Goal: Information Seeking & Learning: Learn about a topic

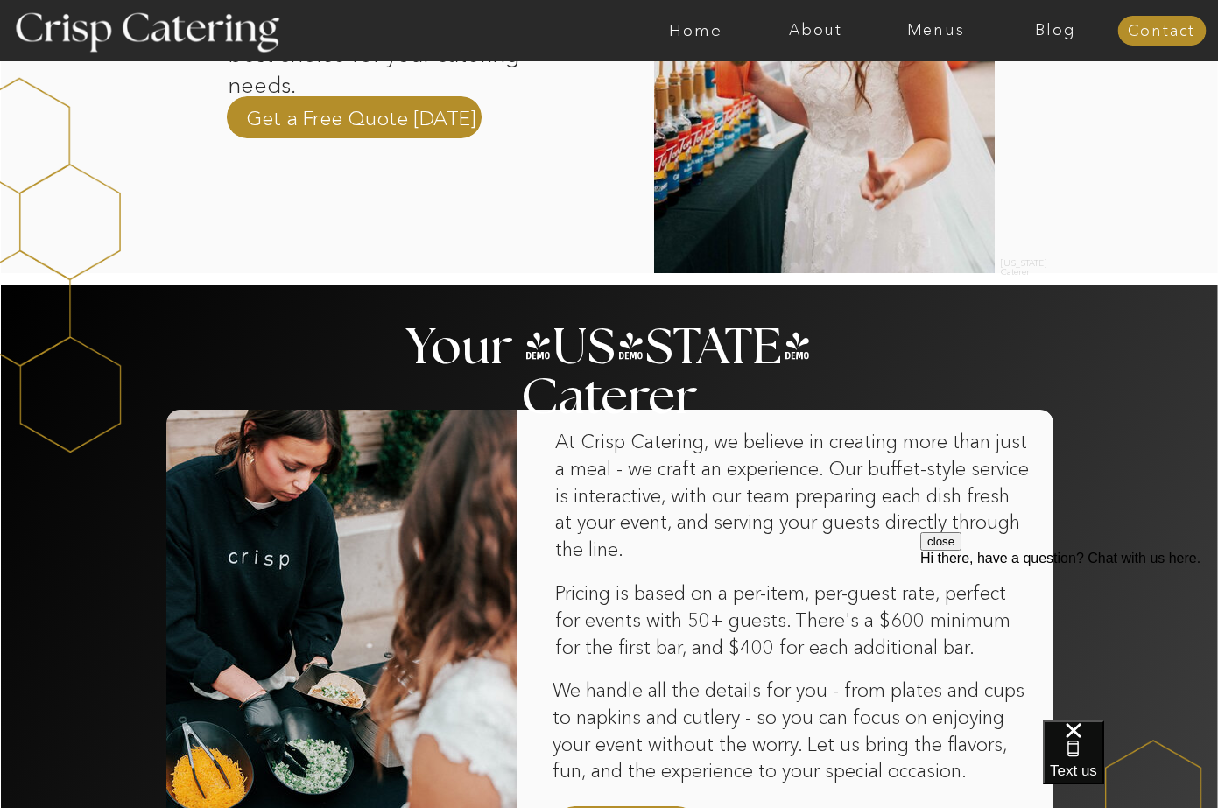
scroll to position [963, 0]
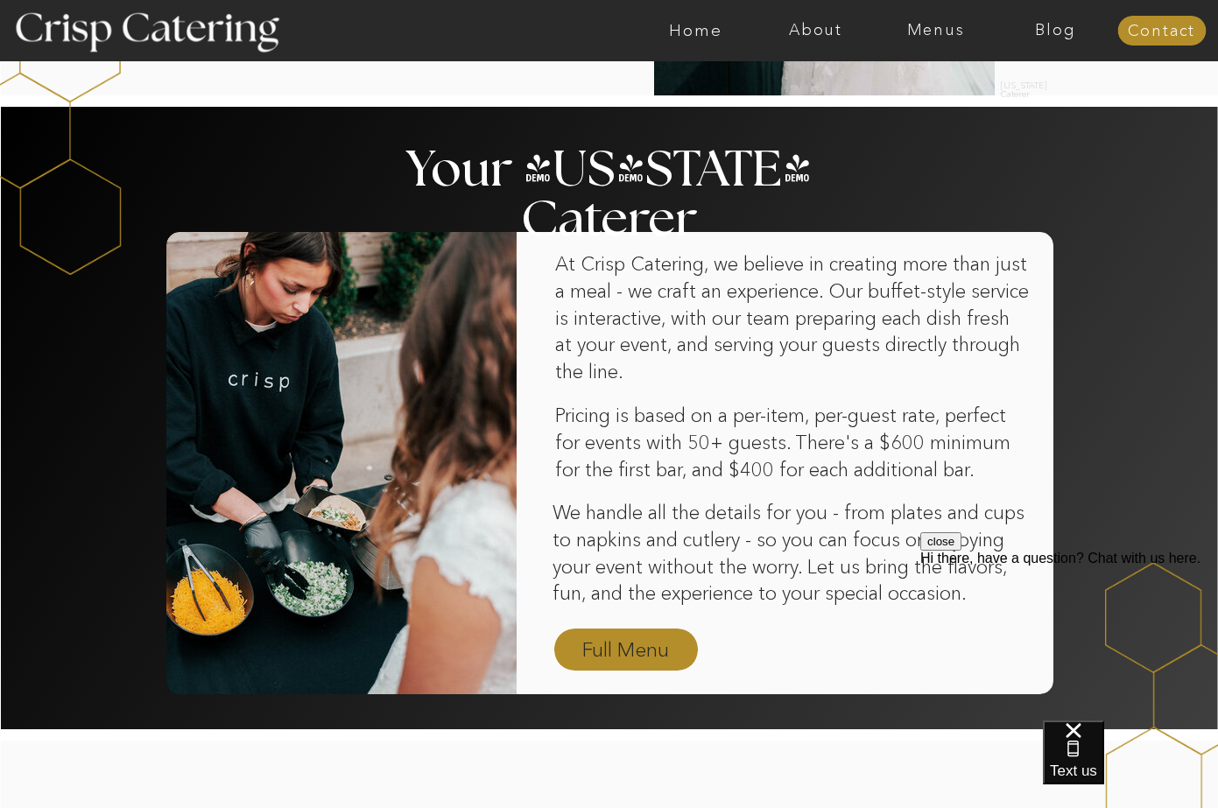
click at [628, 637] on nav "Full Menu" at bounding box center [626, 651] width 102 height 31
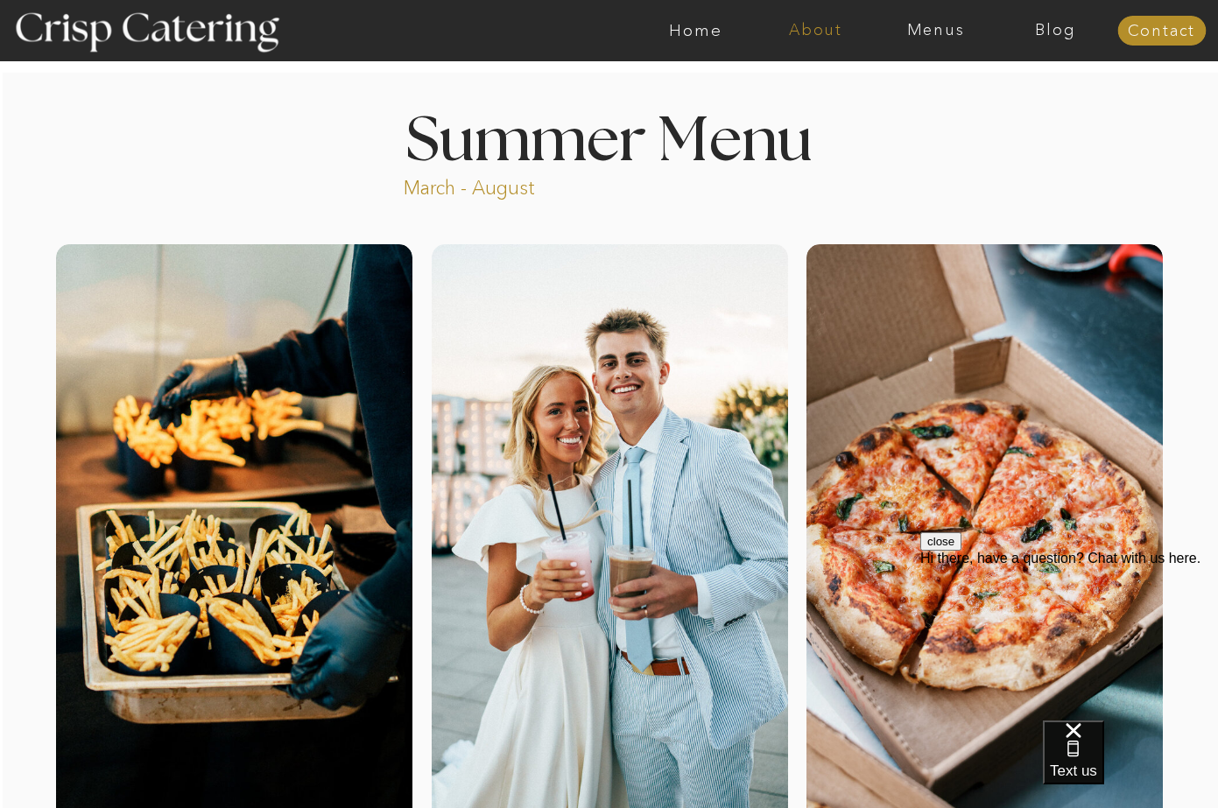
click at [826, 39] on nav "About" at bounding box center [816, 31] width 120 height 18
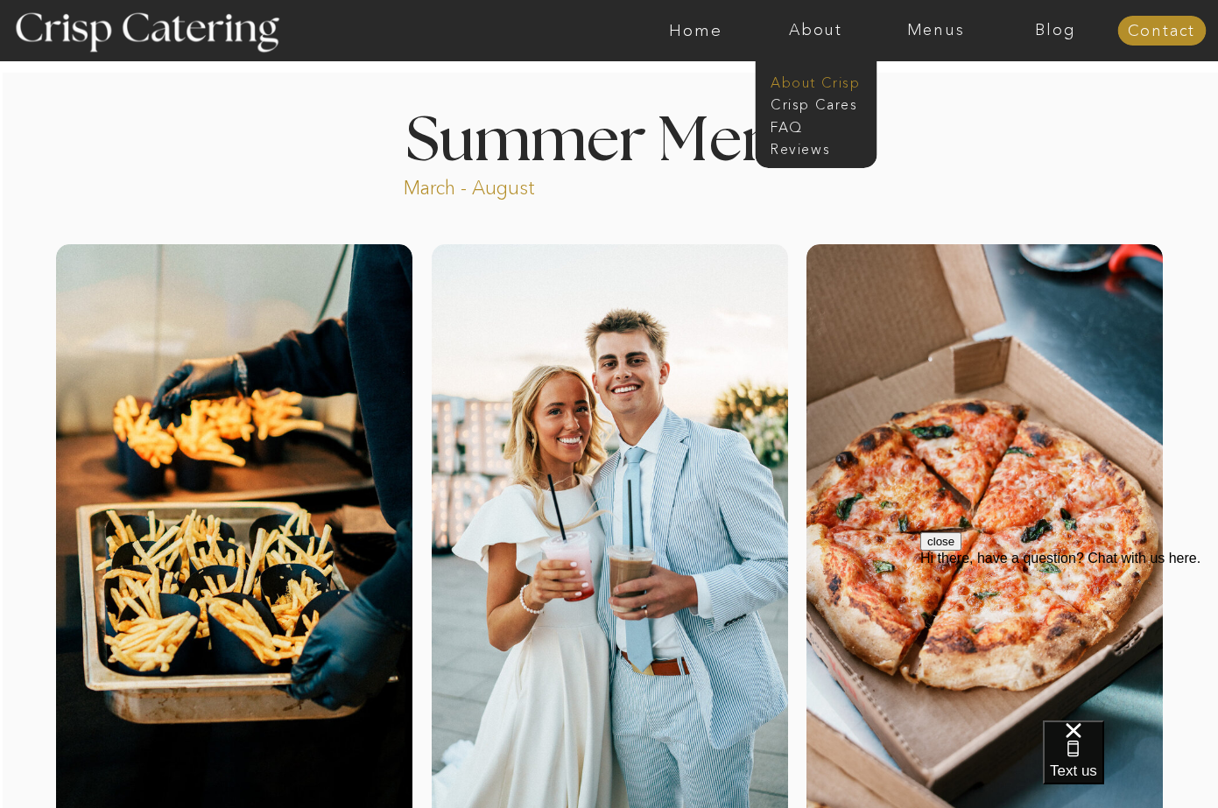
click at [798, 85] on nav "About Crisp" at bounding box center [821, 81] width 101 height 17
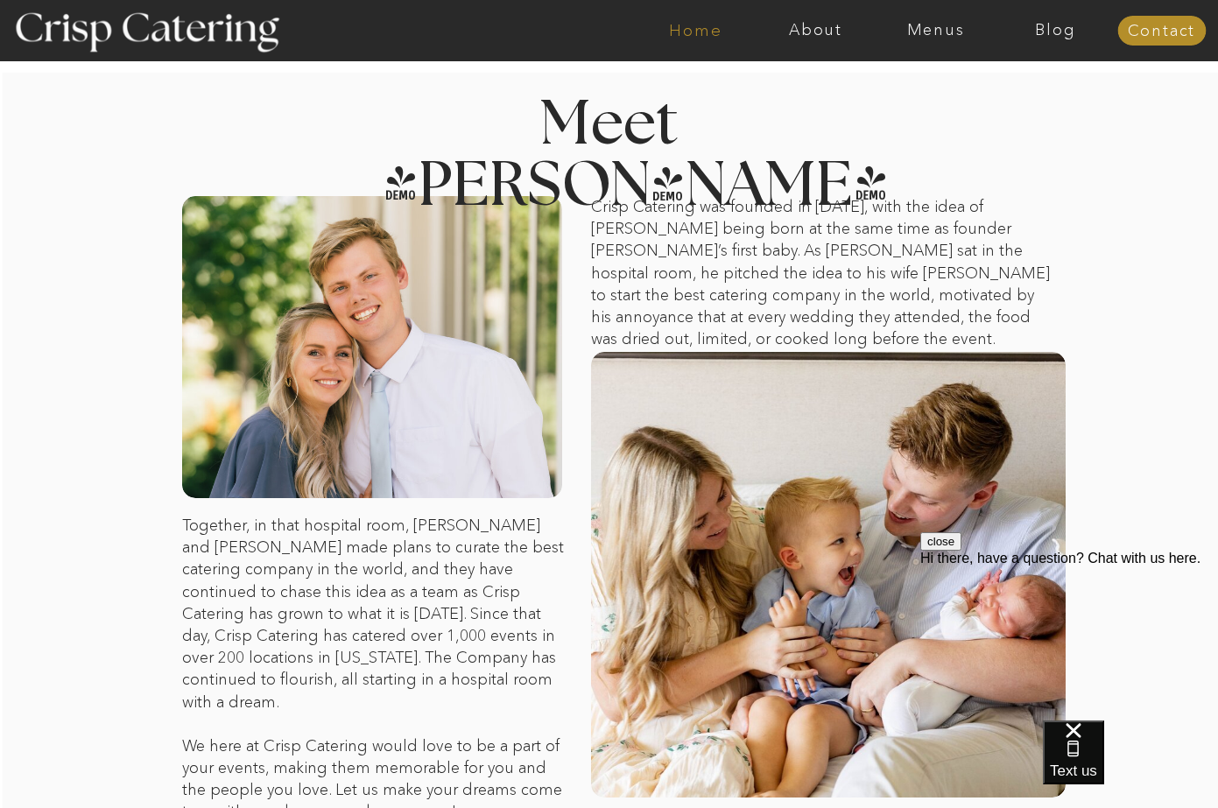
click at [698, 36] on nav "Home" at bounding box center [696, 31] width 120 height 18
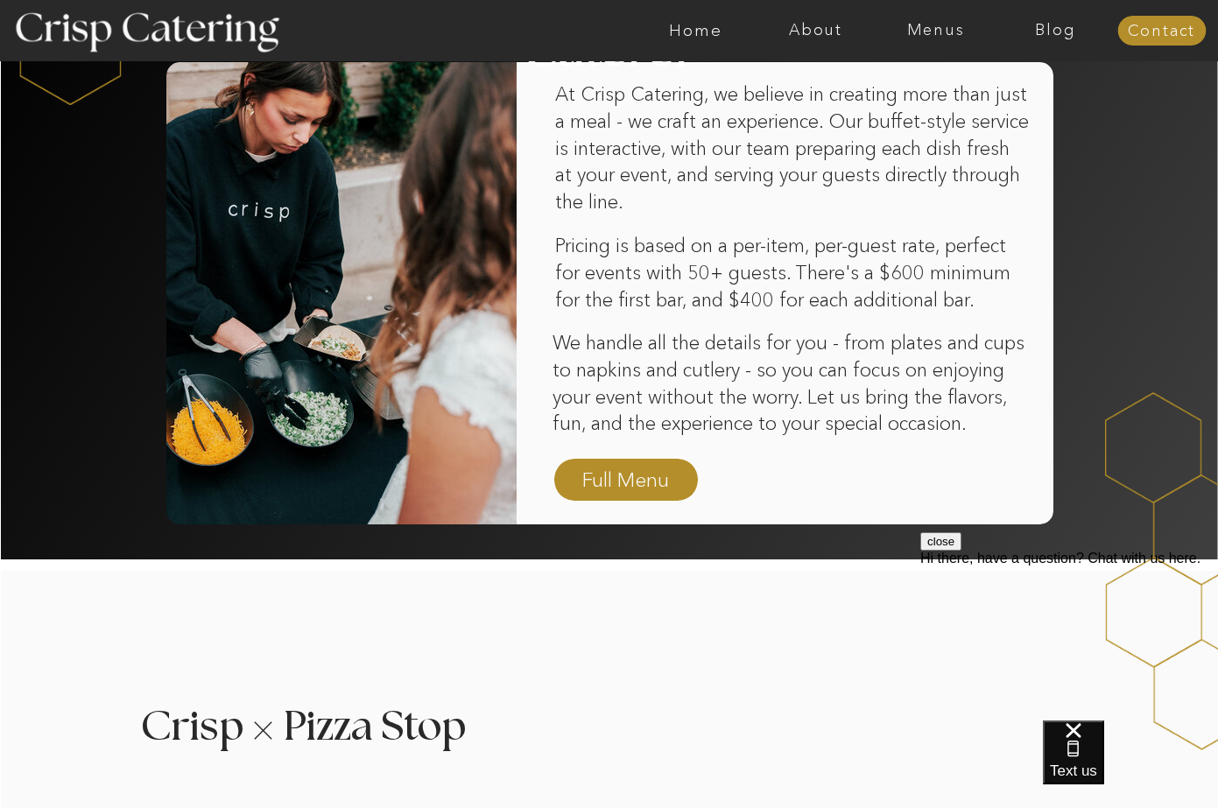
scroll to position [1138, 0]
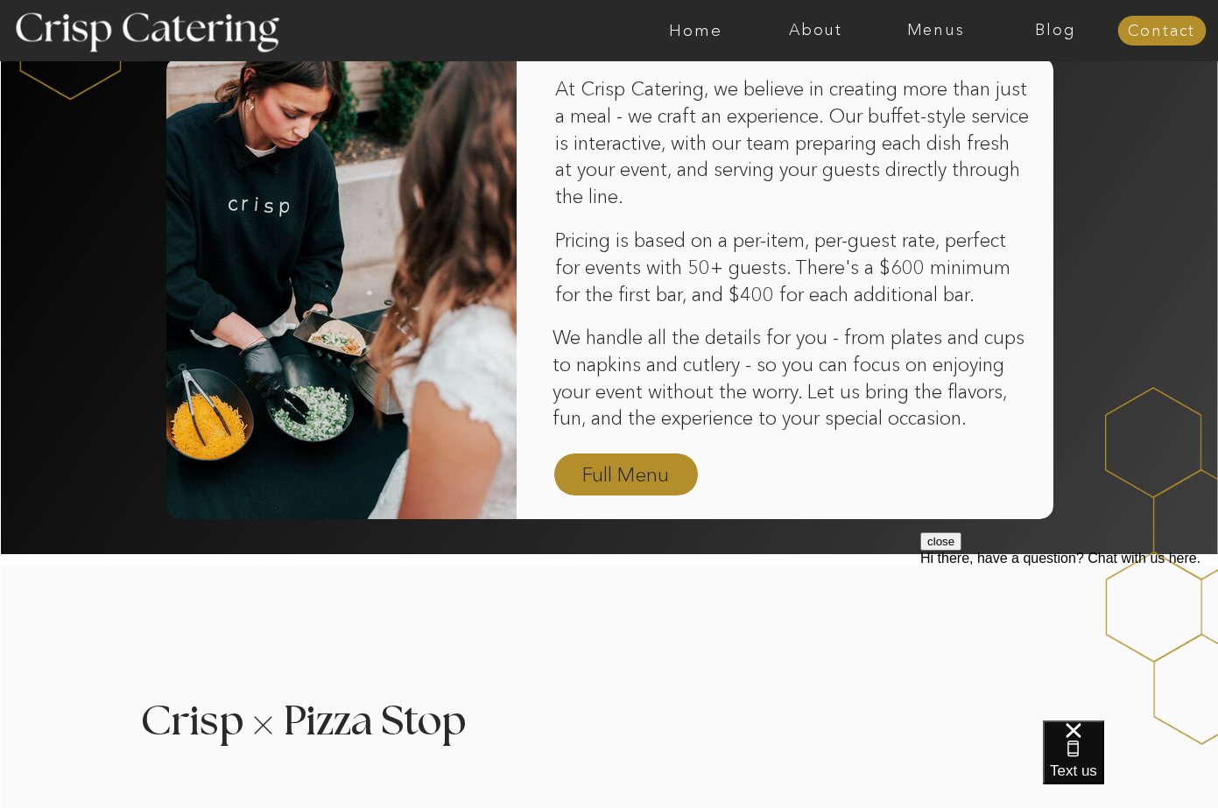
click at [590, 470] on nav "Full Menu" at bounding box center [626, 476] width 102 height 31
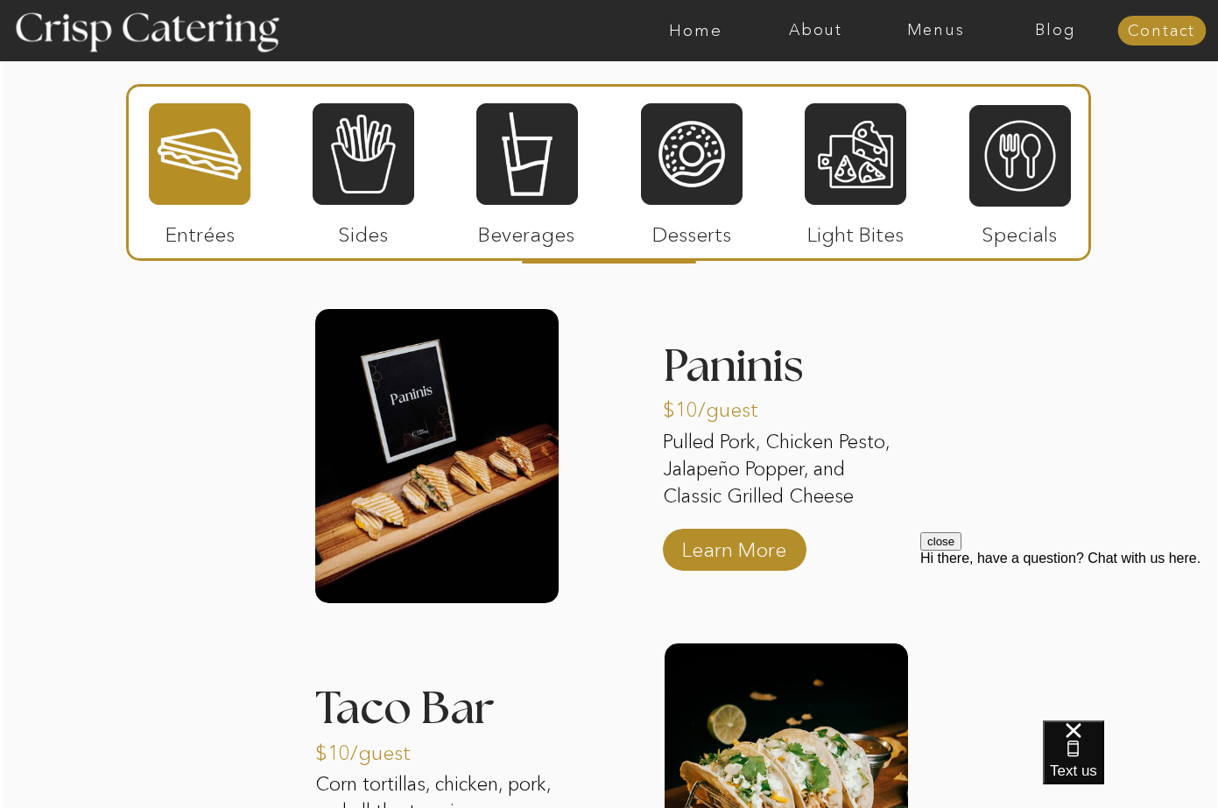
scroll to position [1489, 0]
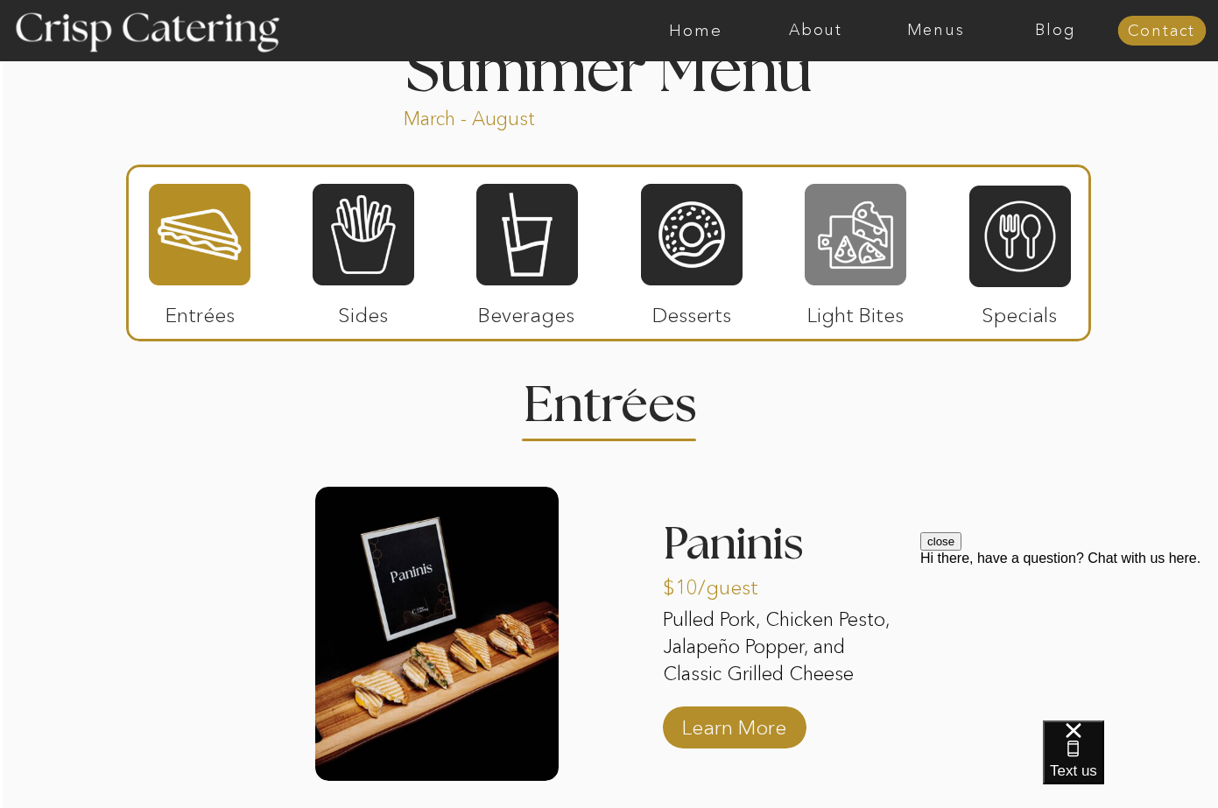
click at [828, 212] on div at bounding box center [856, 234] width 102 height 105
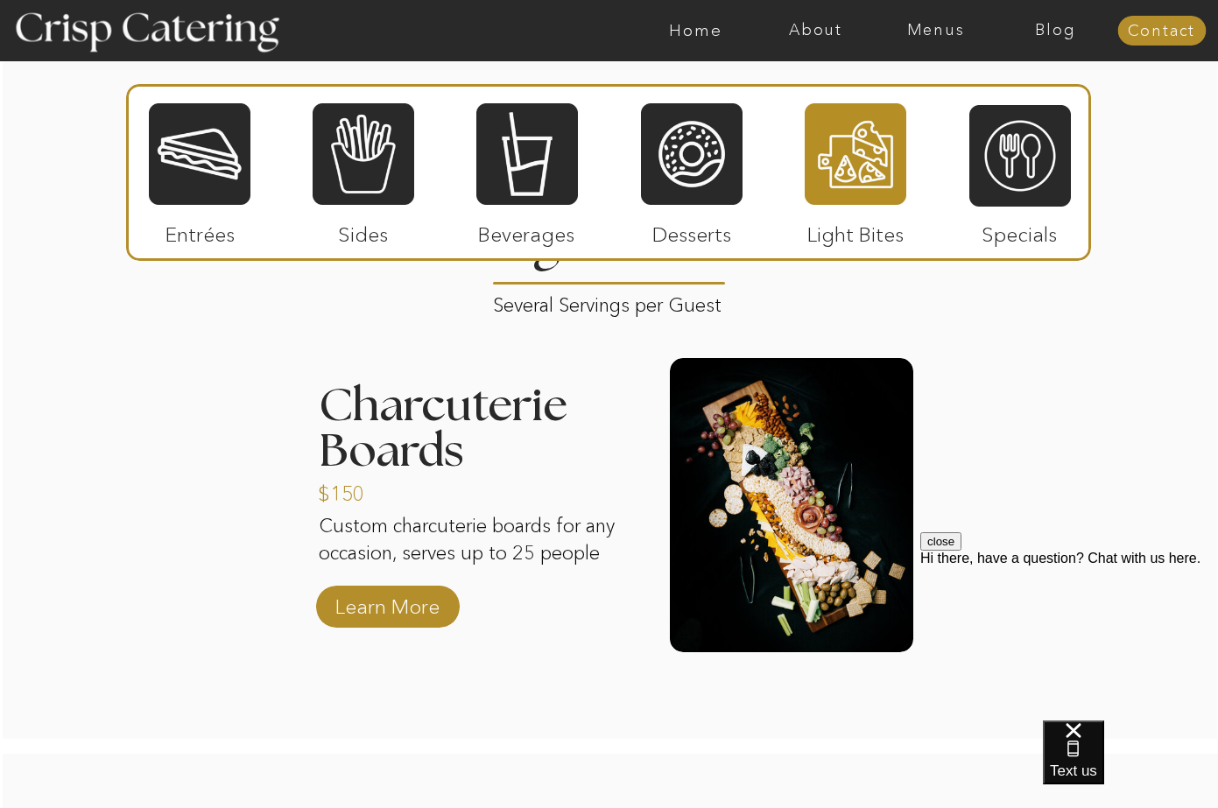
scroll to position [1664, 0]
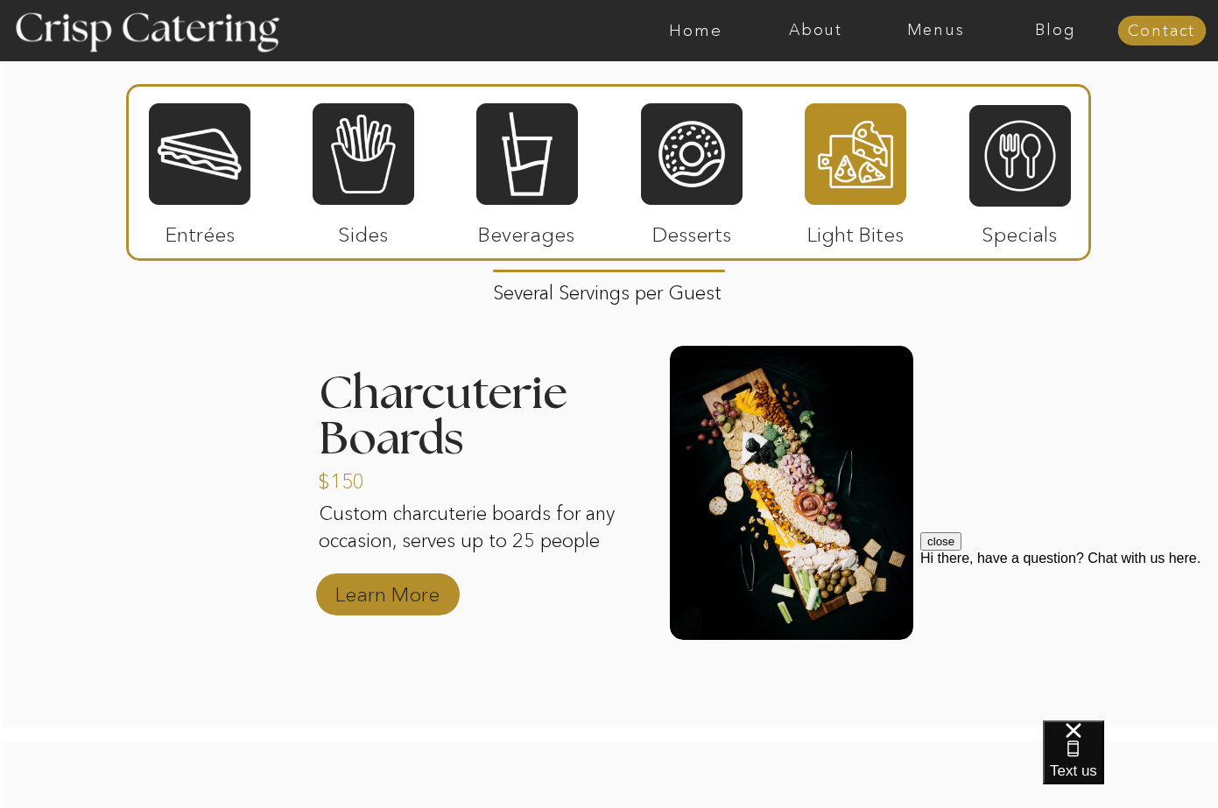
click at [431, 582] on p "Learn More" at bounding box center [387, 590] width 116 height 51
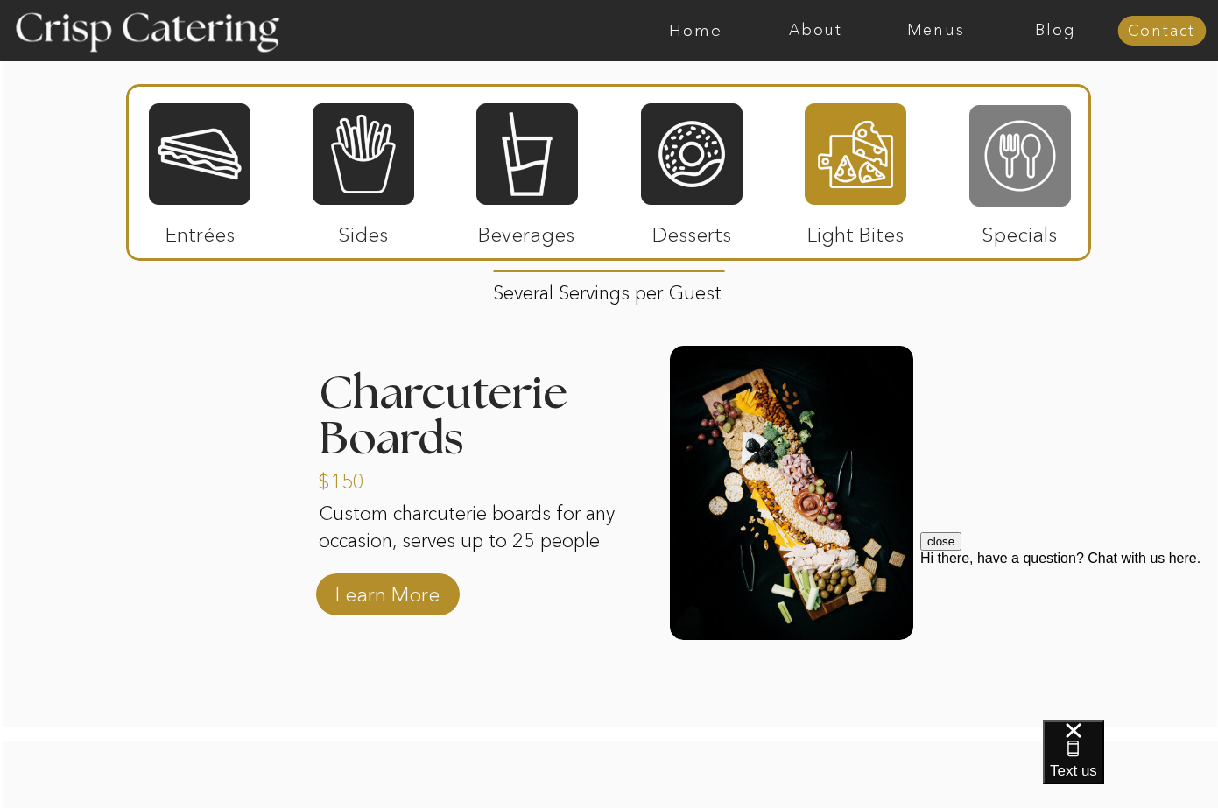
click at [978, 143] on div at bounding box center [1020, 155] width 102 height 105
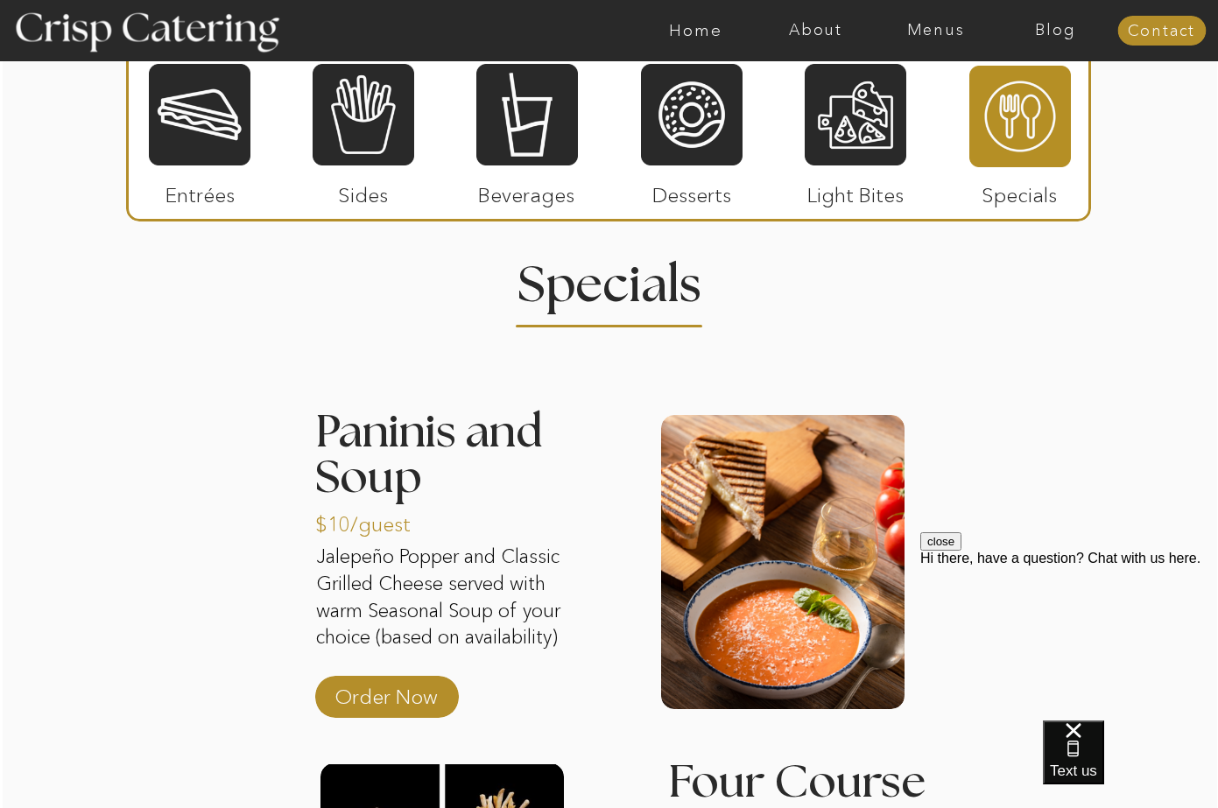
scroll to position [1699, 0]
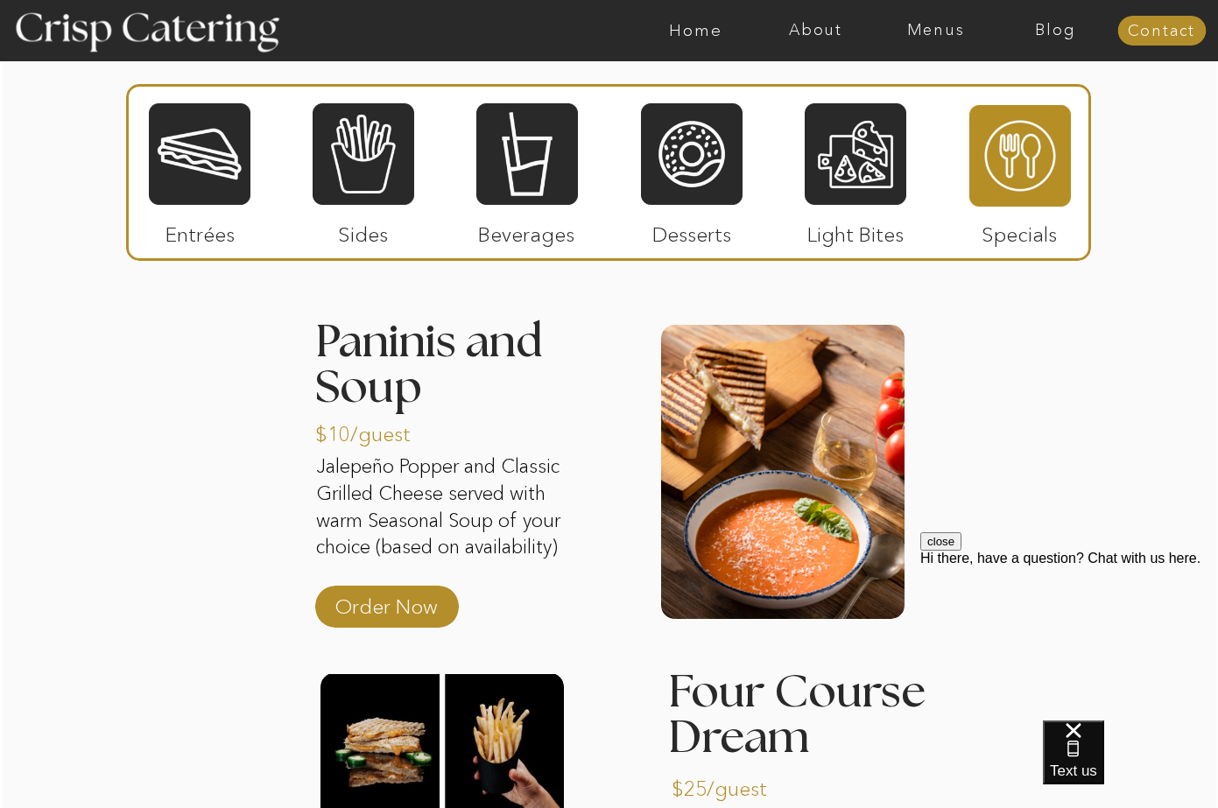
click at [190, 164] on div at bounding box center [200, 154] width 102 height 105
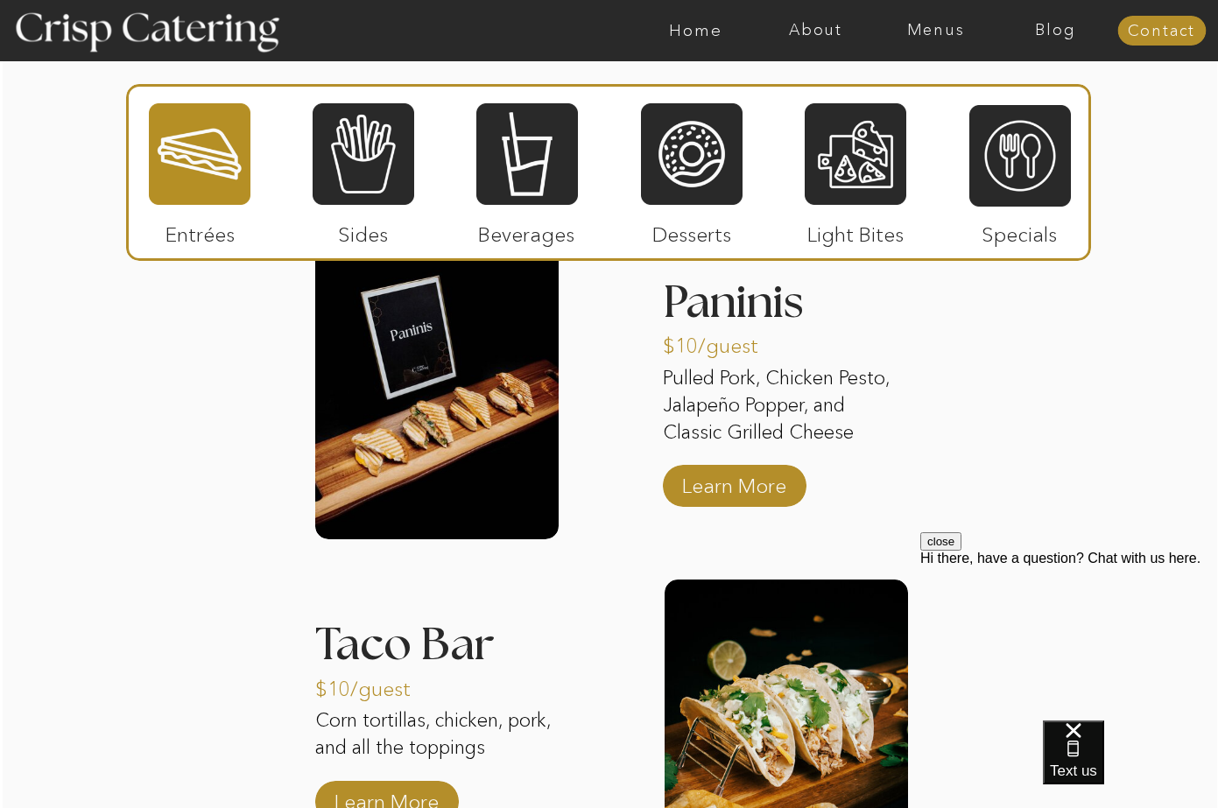
scroll to position [1690, 0]
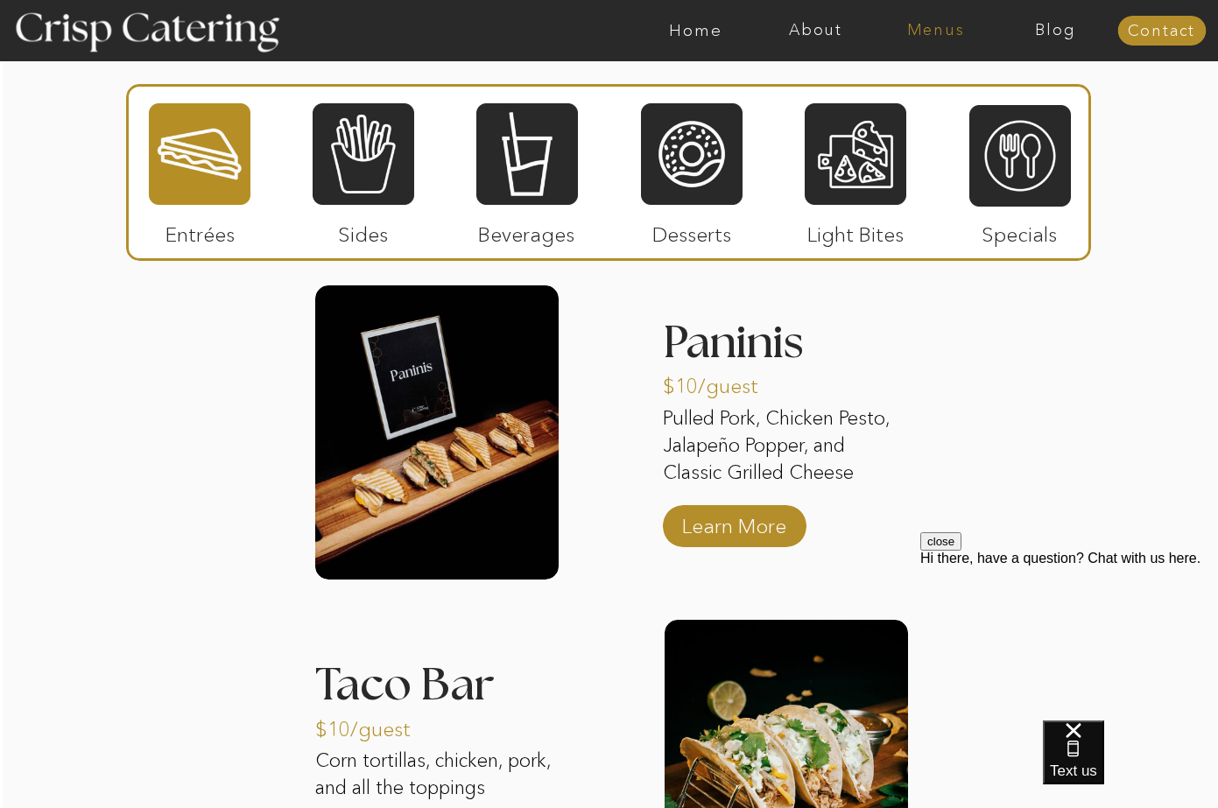
click at [940, 27] on nav "Menus" at bounding box center [936, 31] width 120 height 18
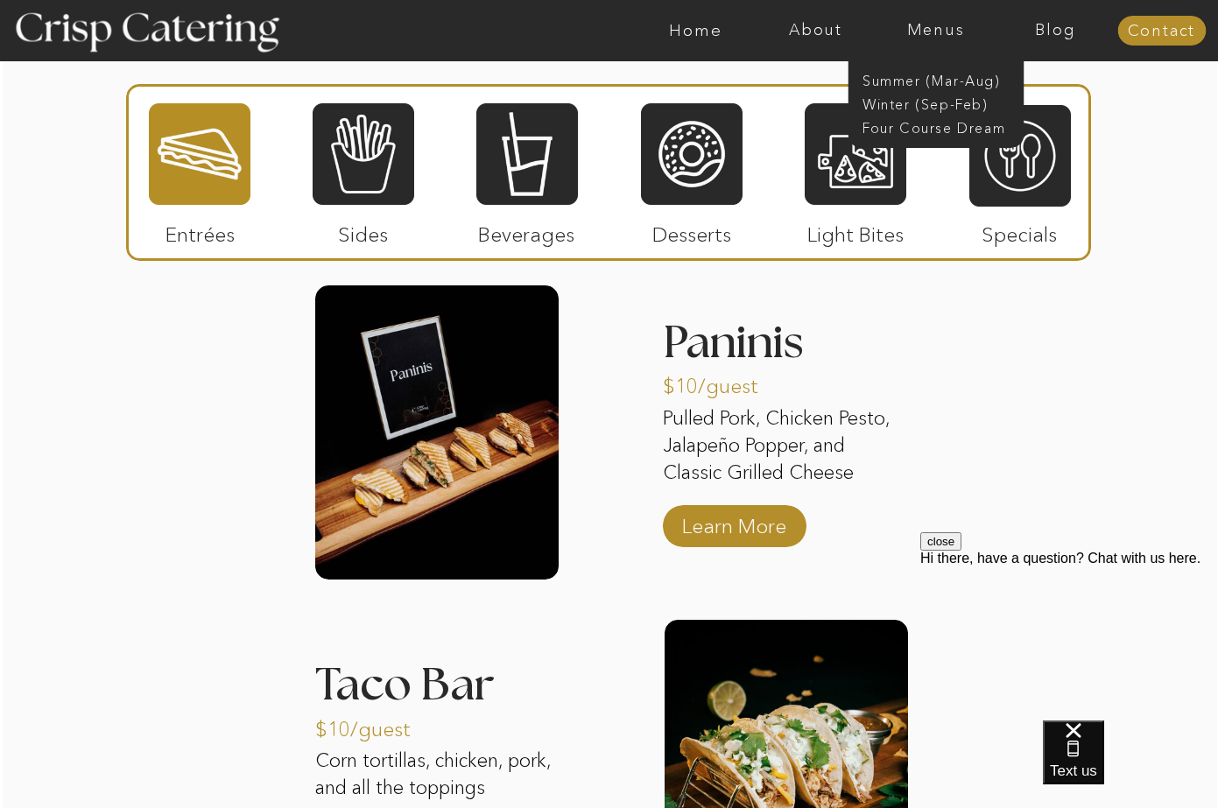
click at [940, 27] on nav "Menus" at bounding box center [936, 31] width 120 height 18
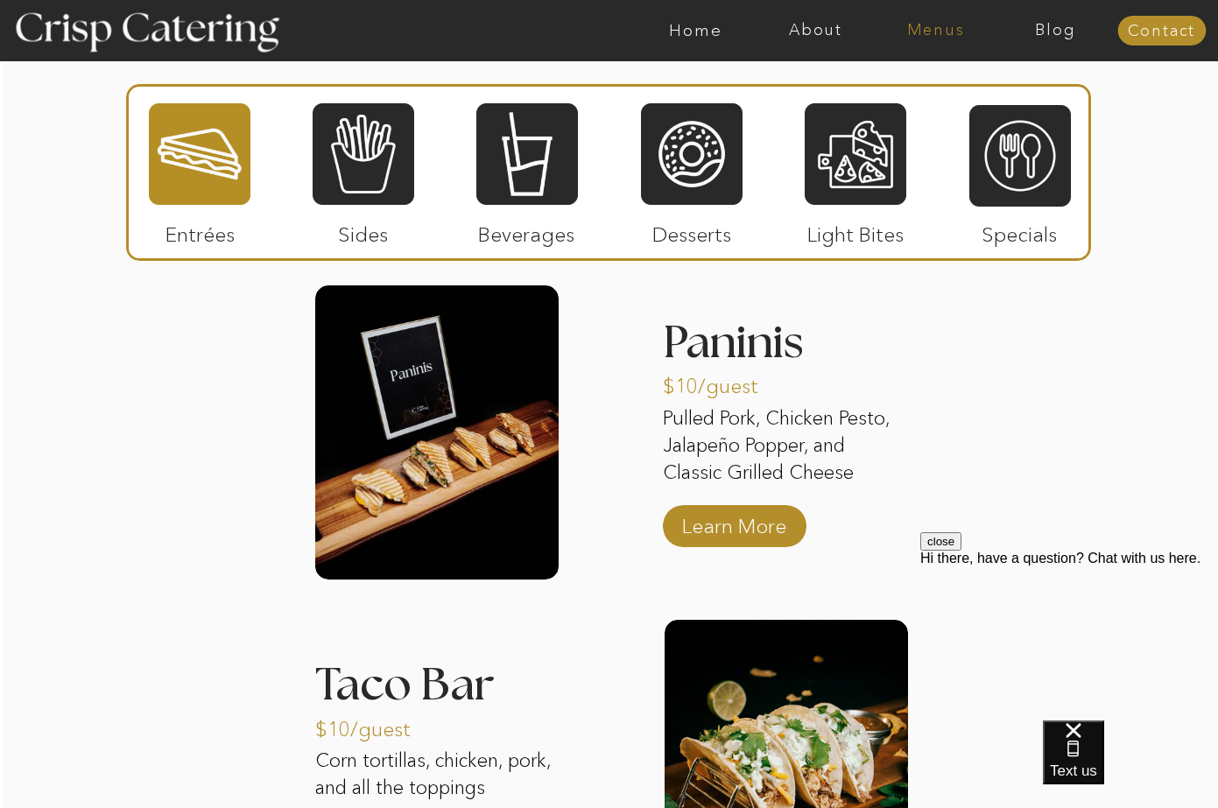
click at [926, 34] on nav "Menus" at bounding box center [936, 31] width 120 height 18
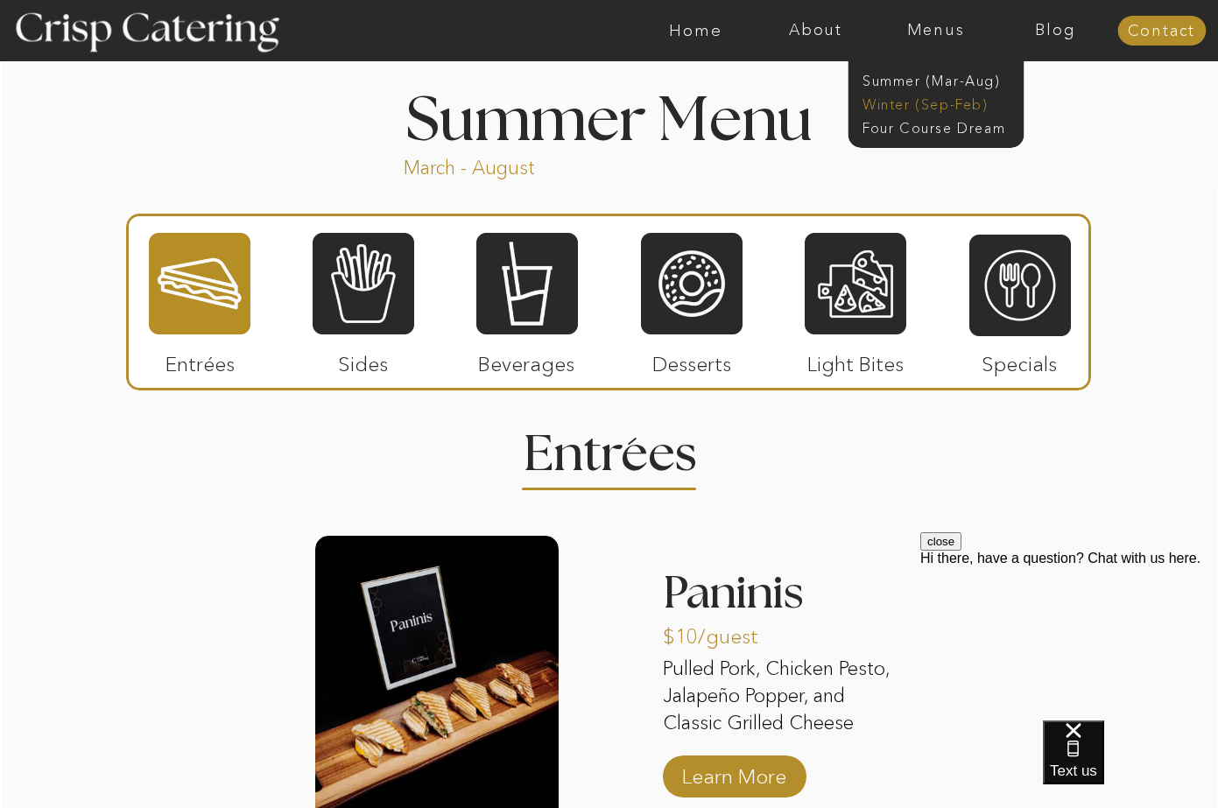
scroll to position [1427, 0]
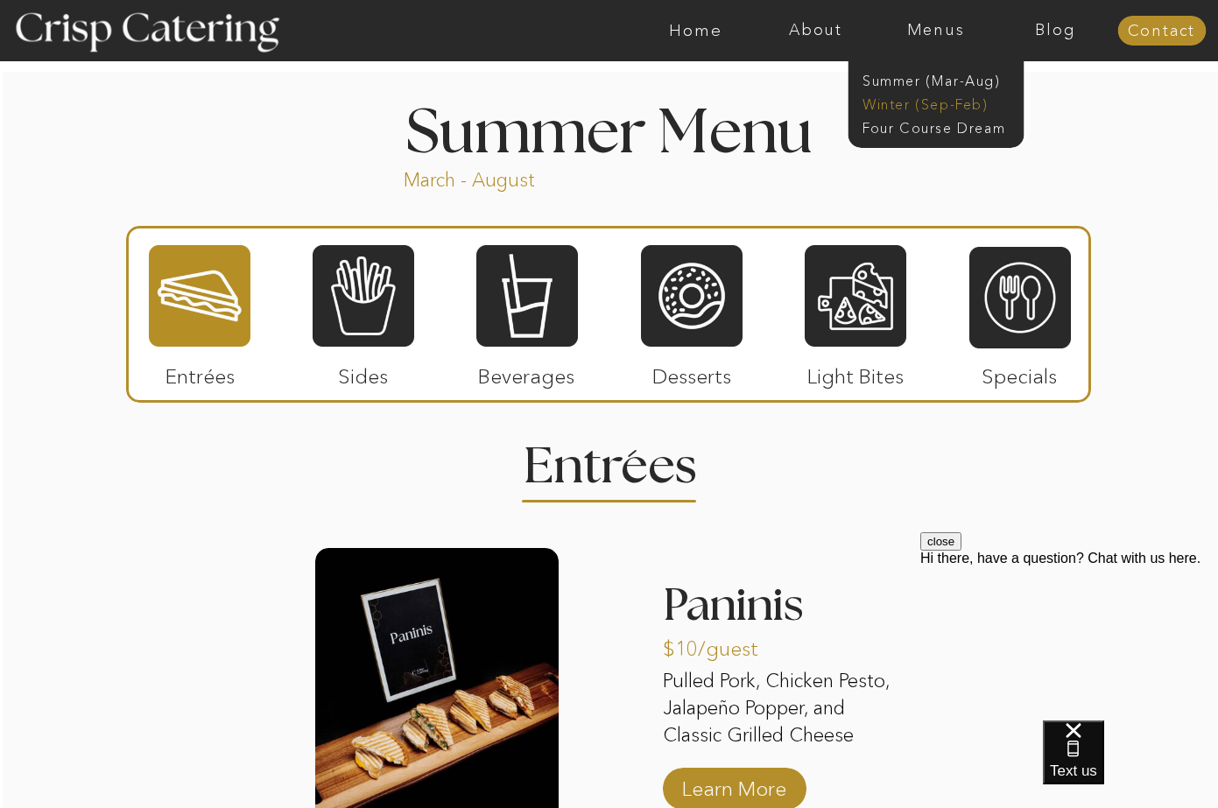
click at [913, 106] on nav "Winter (Sep-Feb)" at bounding box center [934, 103] width 144 height 17
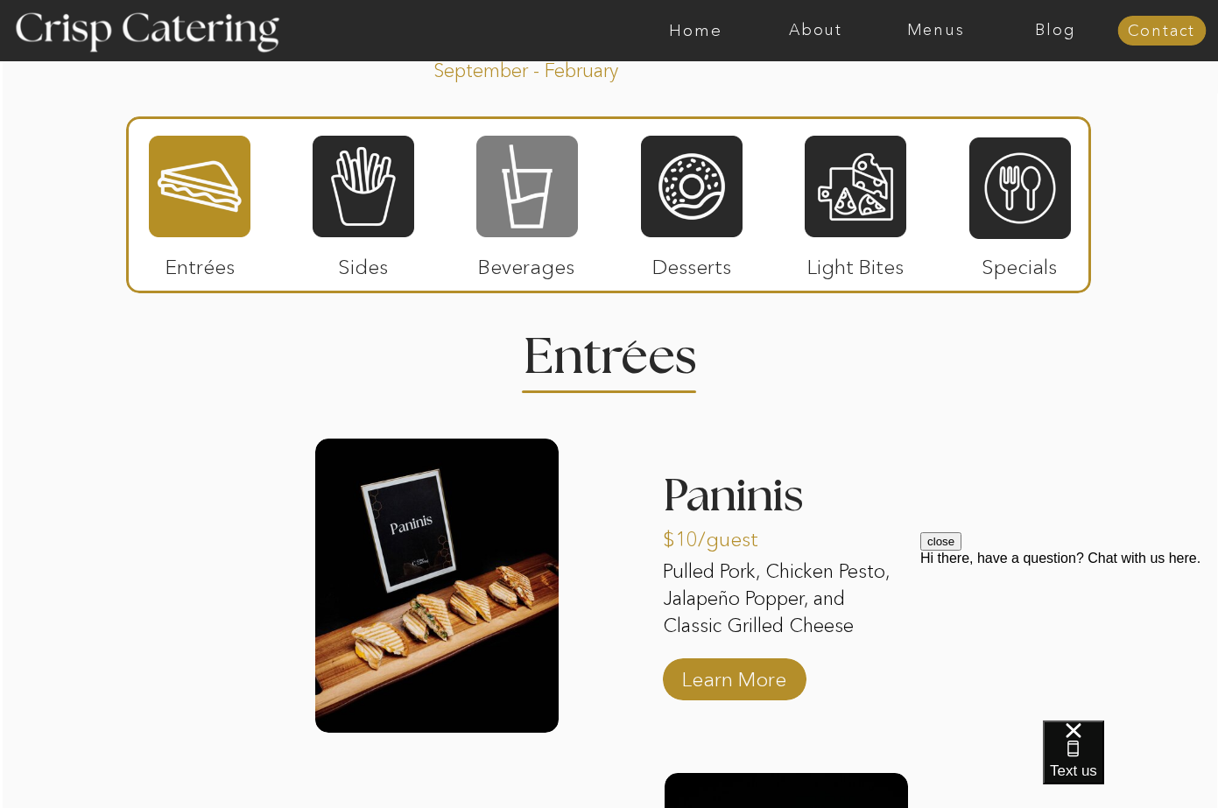
scroll to position [2014, 0]
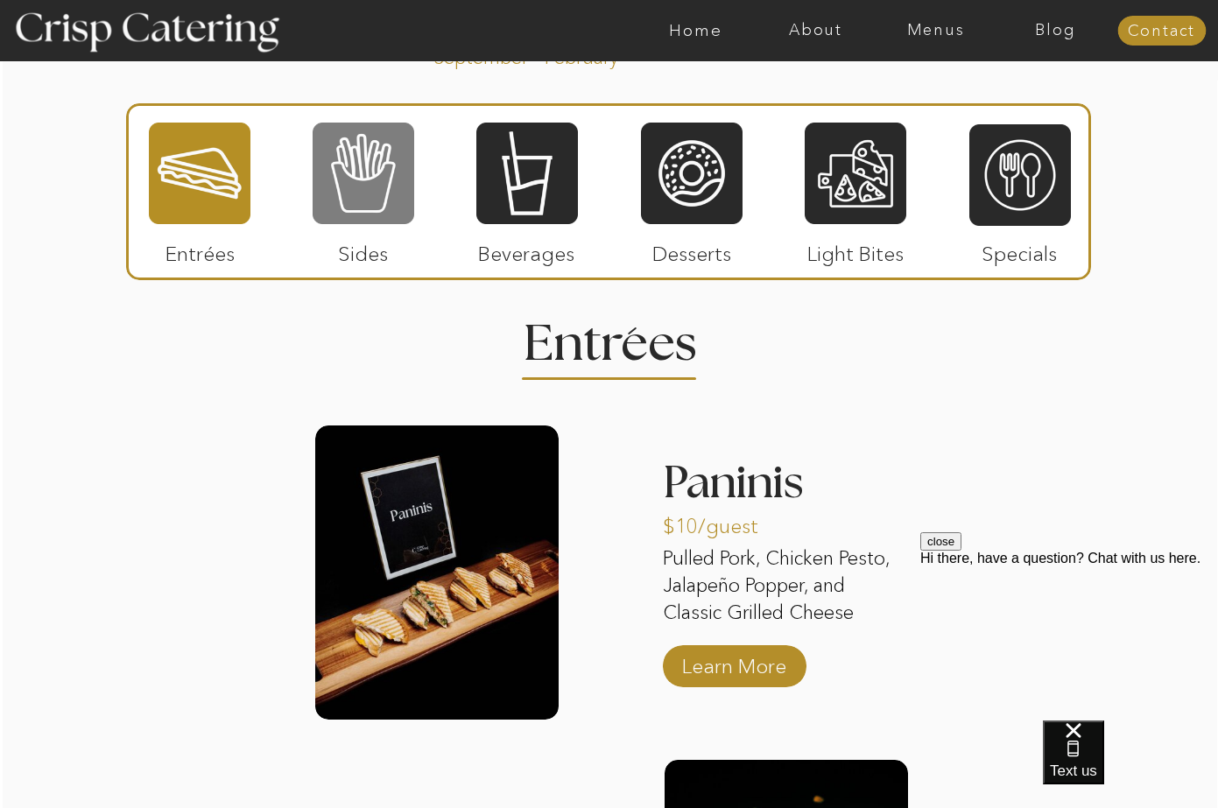
click at [354, 172] on div at bounding box center [364, 173] width 102 height 105
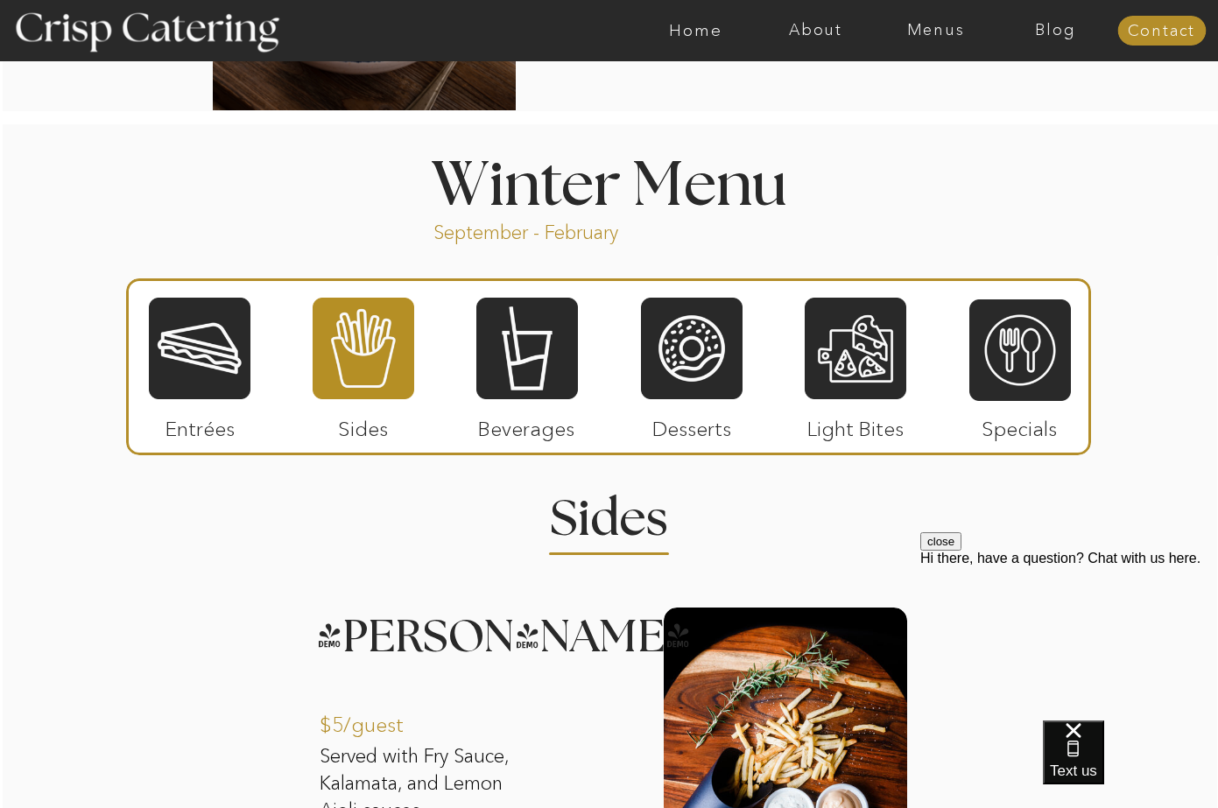
scroll to position [2102, 0]
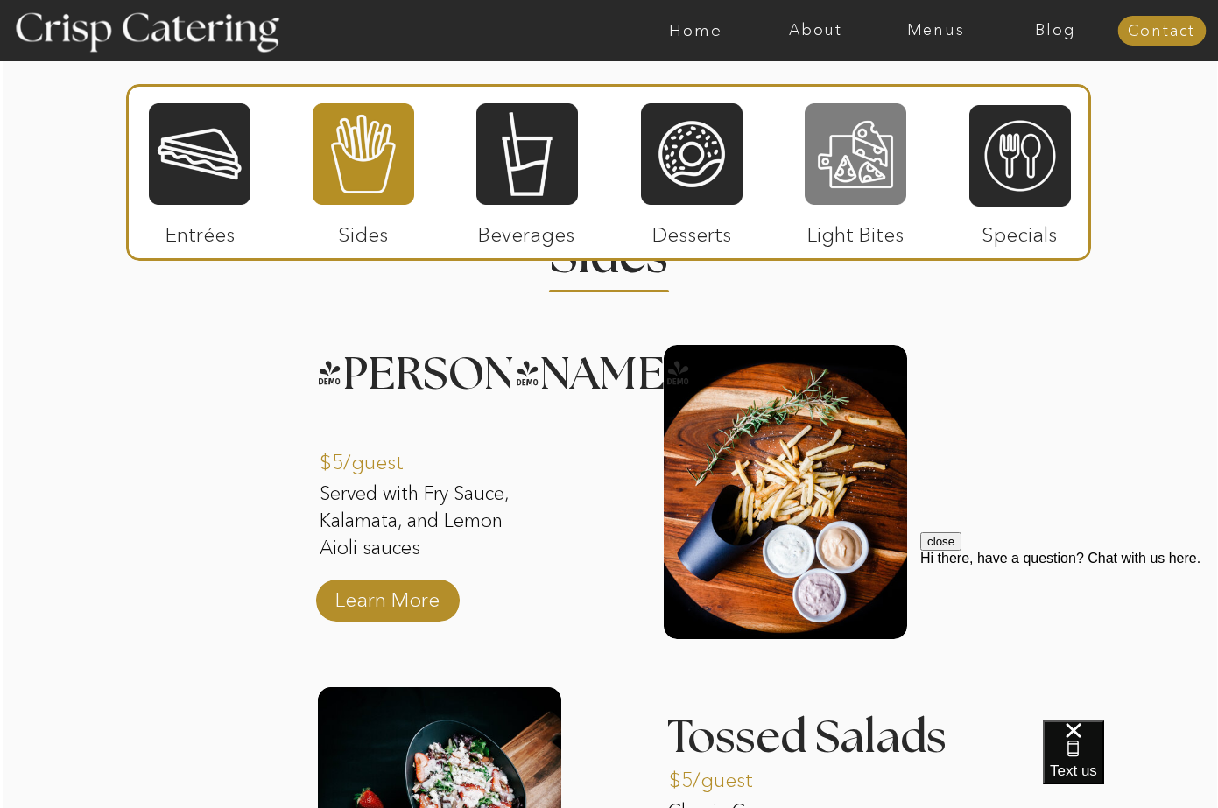
click at [848, 158] on div at bounding box center [856, 154] width 102 height 105
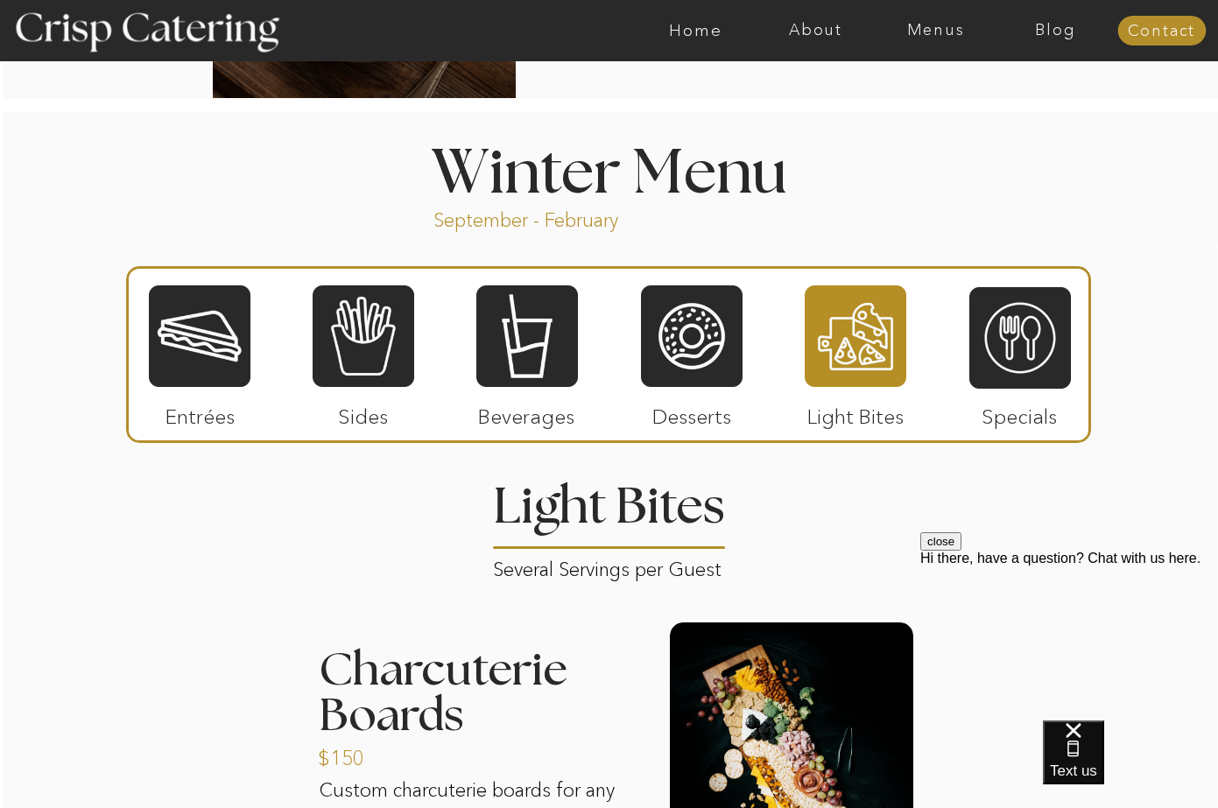
scroll to position [2014, 0]
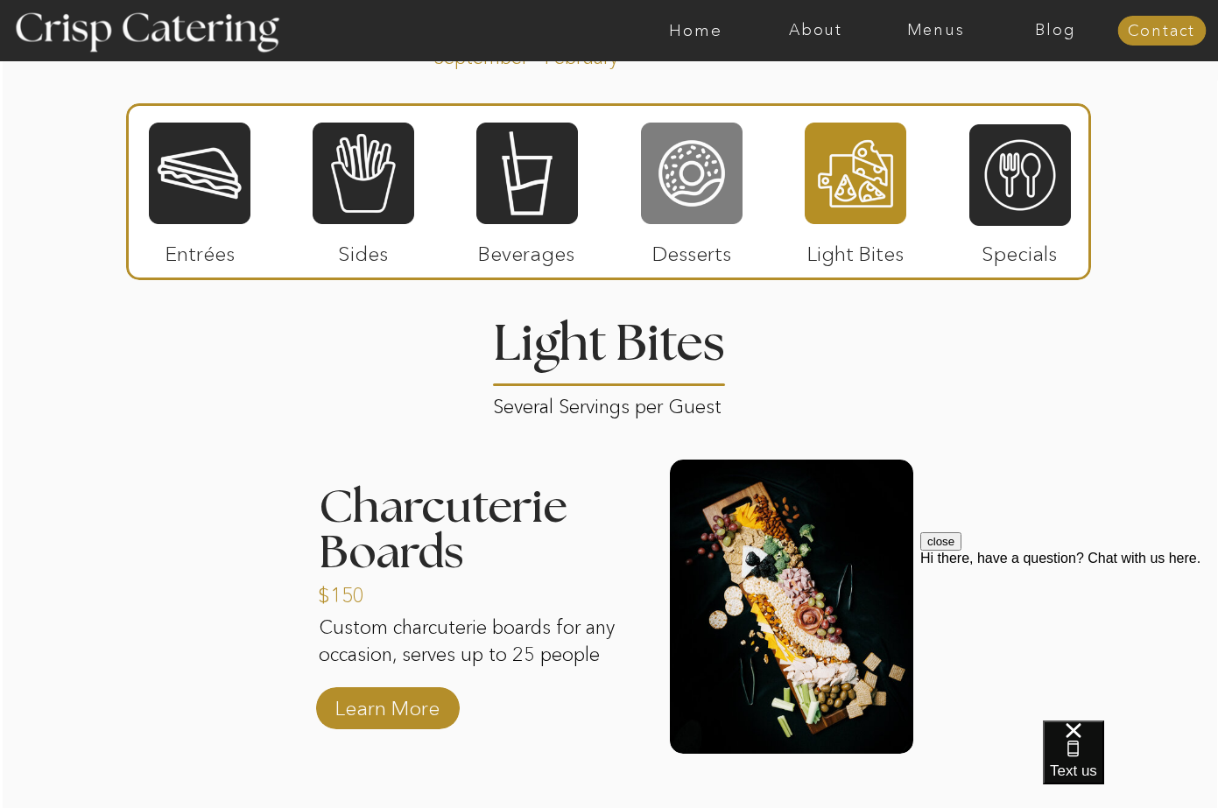
click at [705, 195] on div at bounding box center [692, 173] width 102 height 105
click at [0, 0] on div at bounding box center [0, 0] width 0 height 0
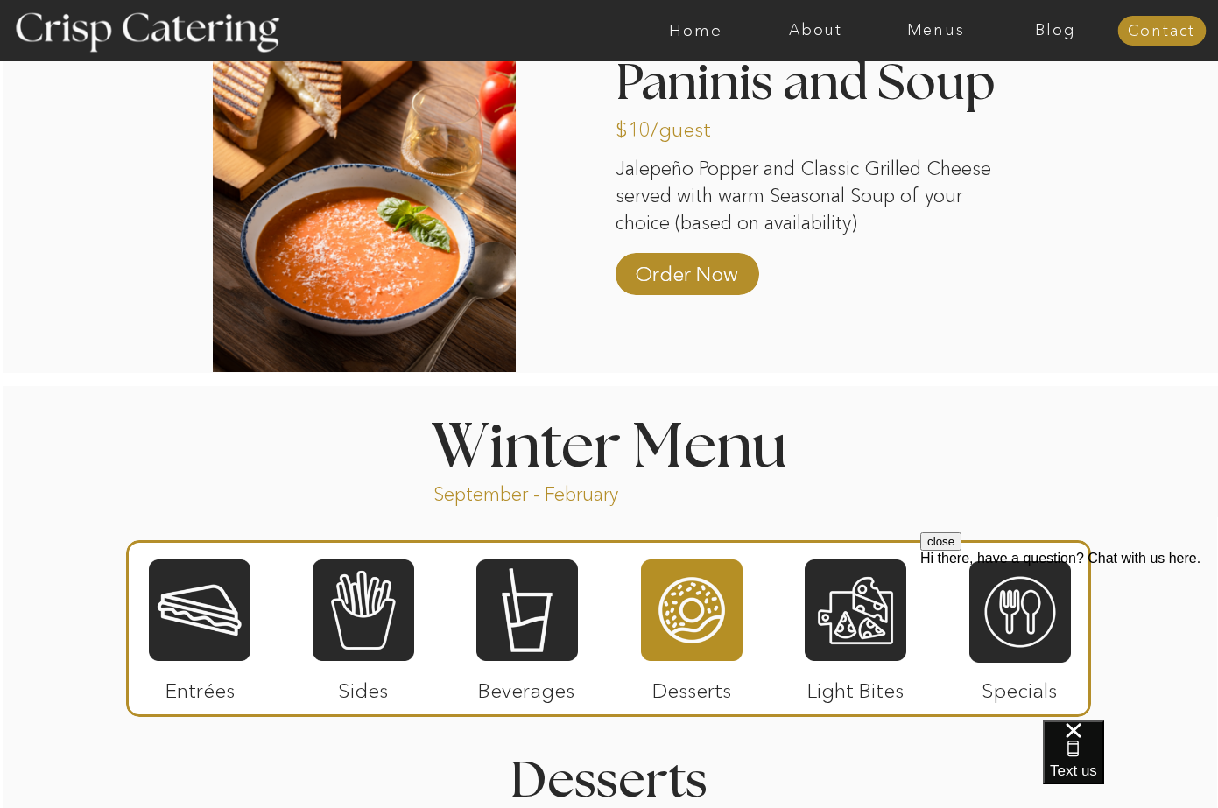
scroll to position [1489, 0]
